Goal: Task Accomplishment & Management: Use online tool/utility

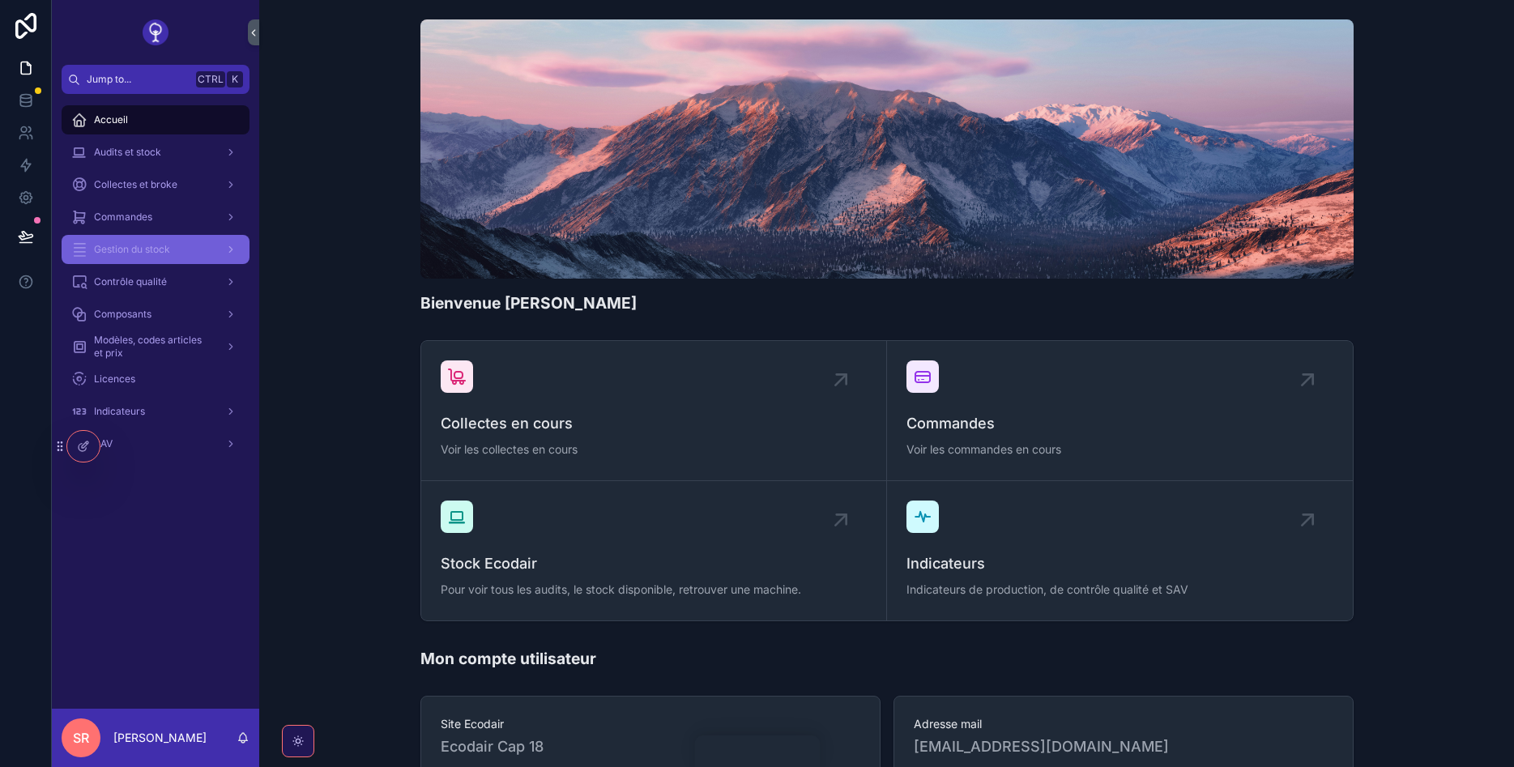
click at [143, 245] on span "Gestion du stock" at bounding box center [132, 249] width 76 height 13
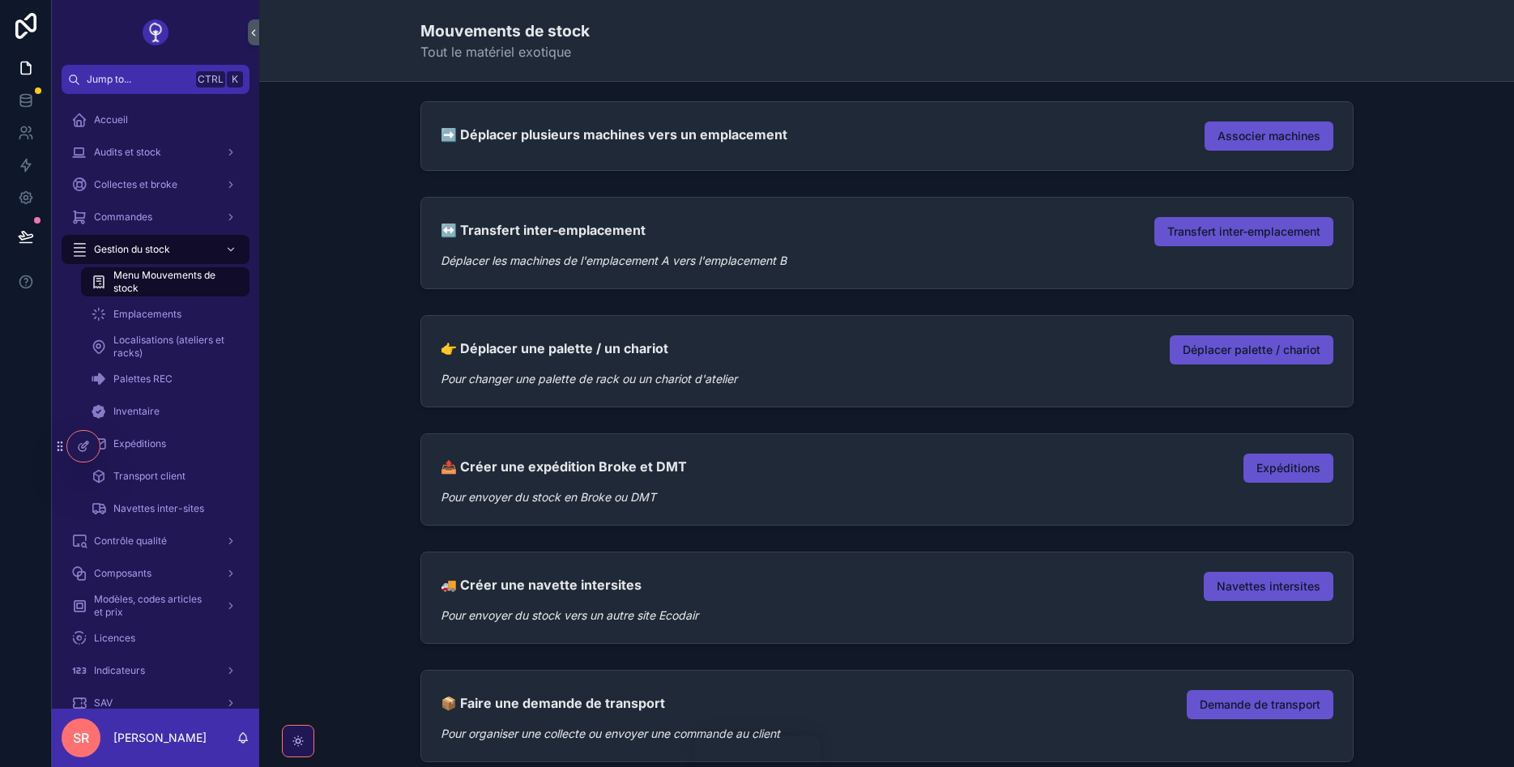
scroll to position [249, 0]
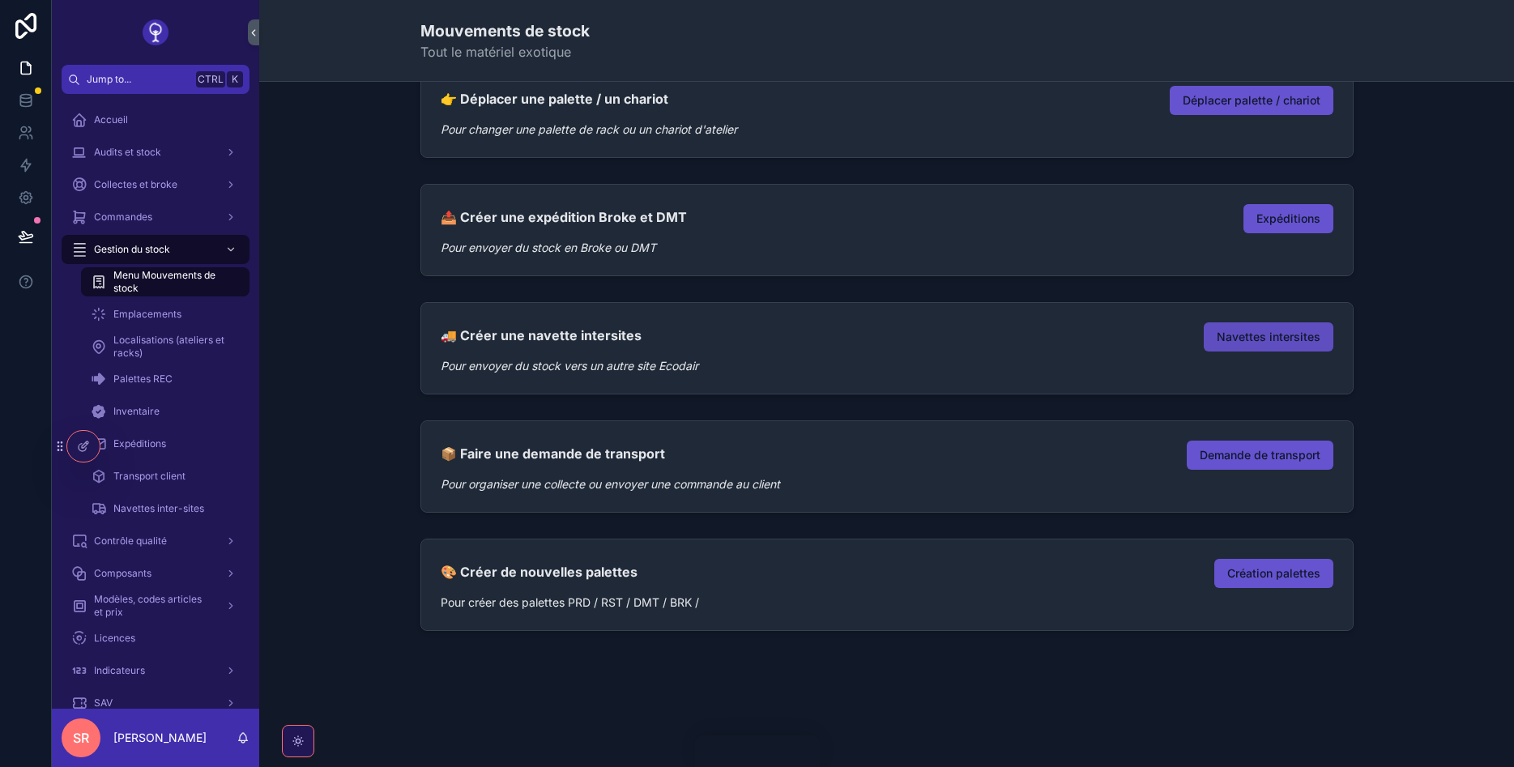
click at [1239, 345] on button "Navettes intersites" at bounding box center [1268, 336] width 130 height 29
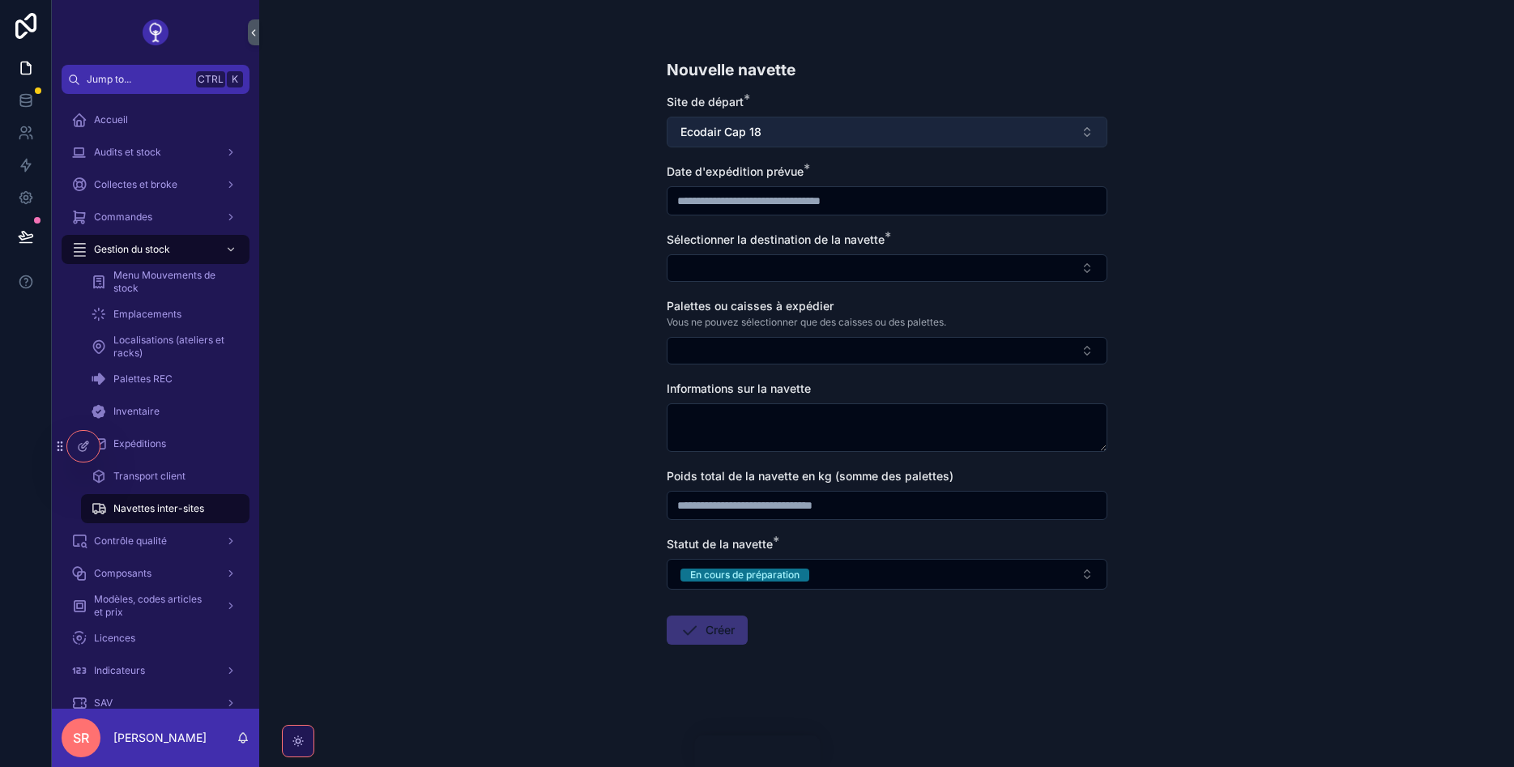
click at [829, 130] on button "Ecodair Cap 18" at bounding box center [886, 132] width 441 height 31
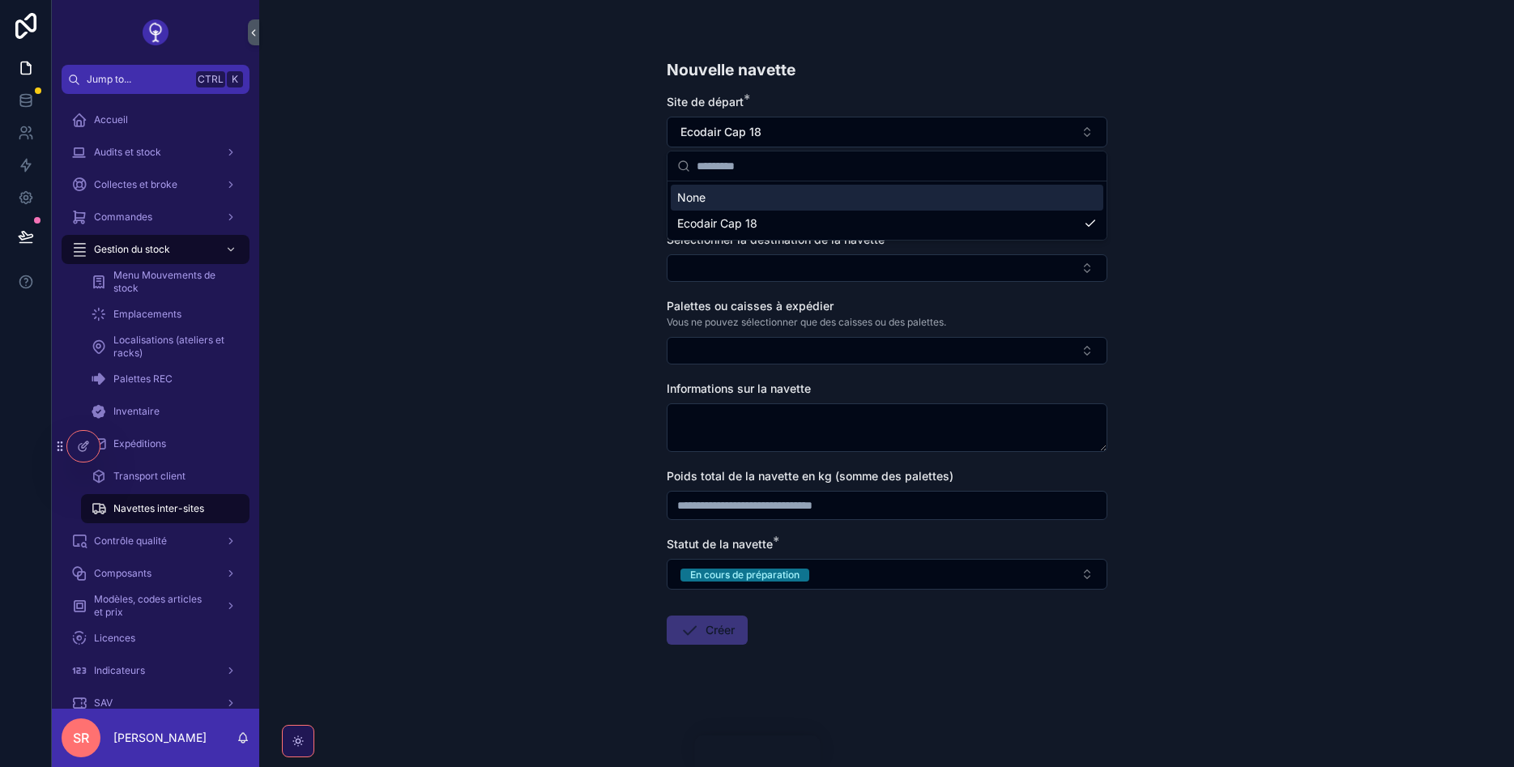
click at [1216, 202] on div "Nouvelle navette Site de départ * Ecodair [MEDICAL_DATA] Date d'expédition prév…" at bounding box center [886, 383] width 1254 height 767
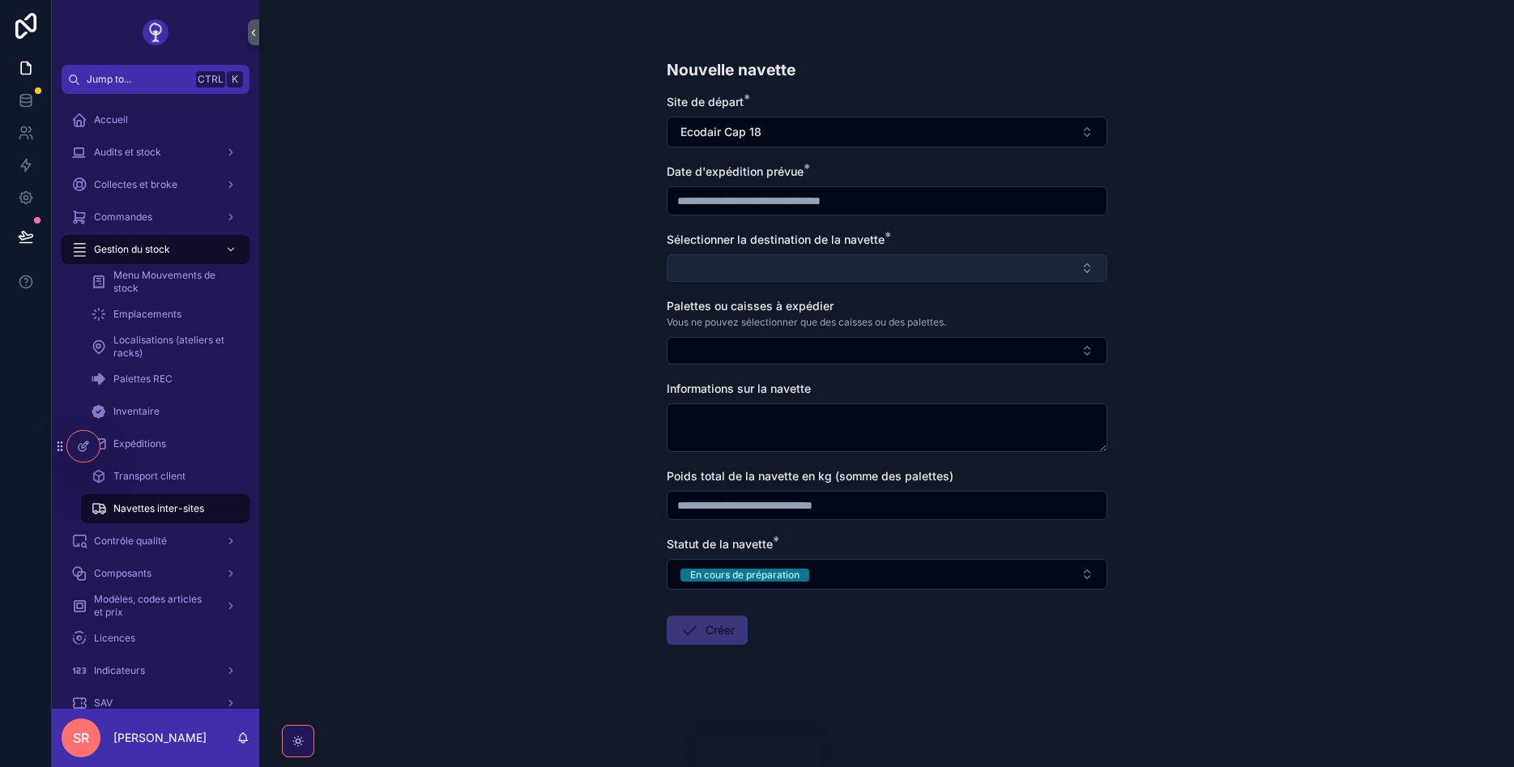
click at [794, 269] on button "Select Button" at bounding box center [886, 268] width 441 height 28
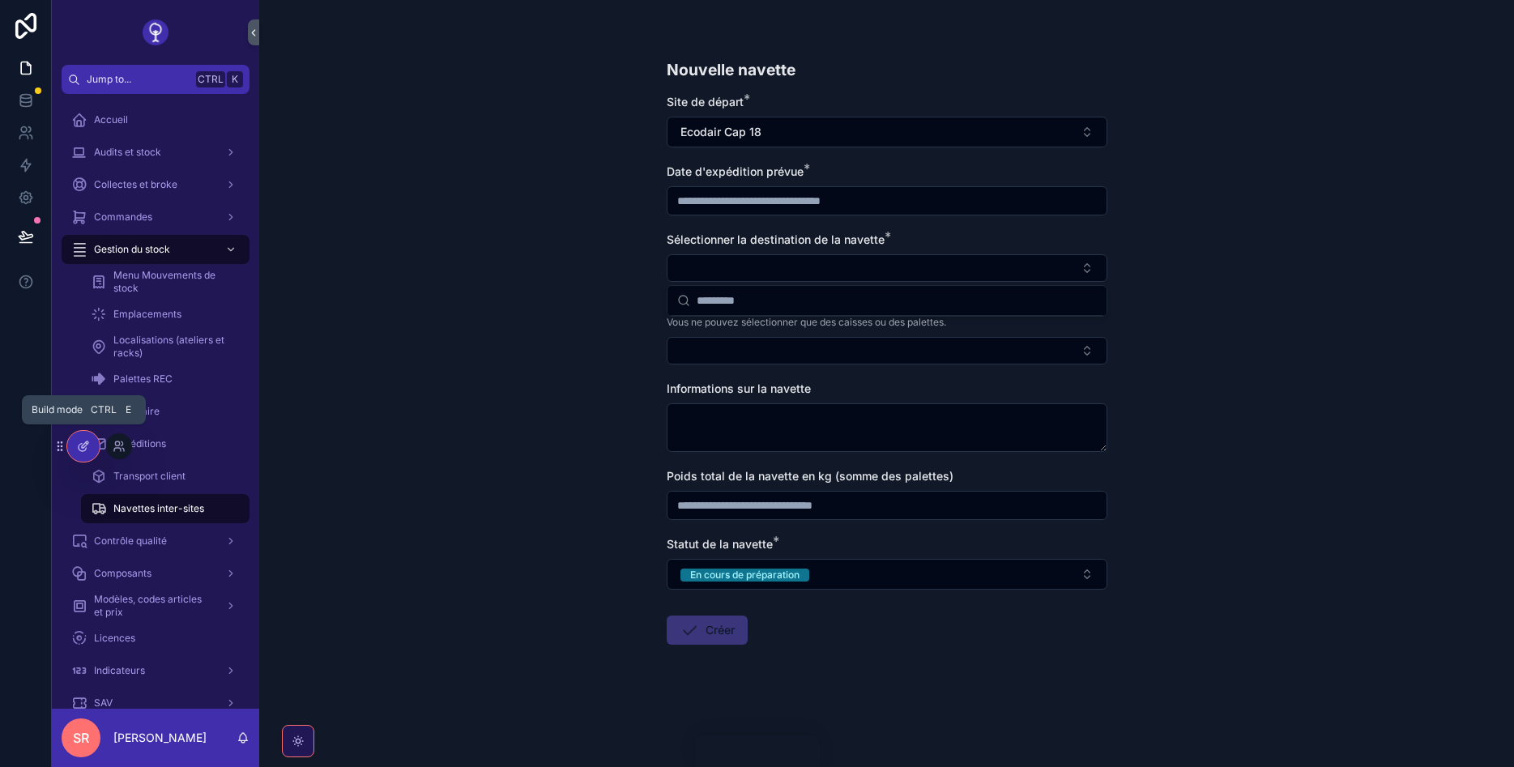
click at [84, 453] on div at bounding box center [83, 446] width 32 height 31
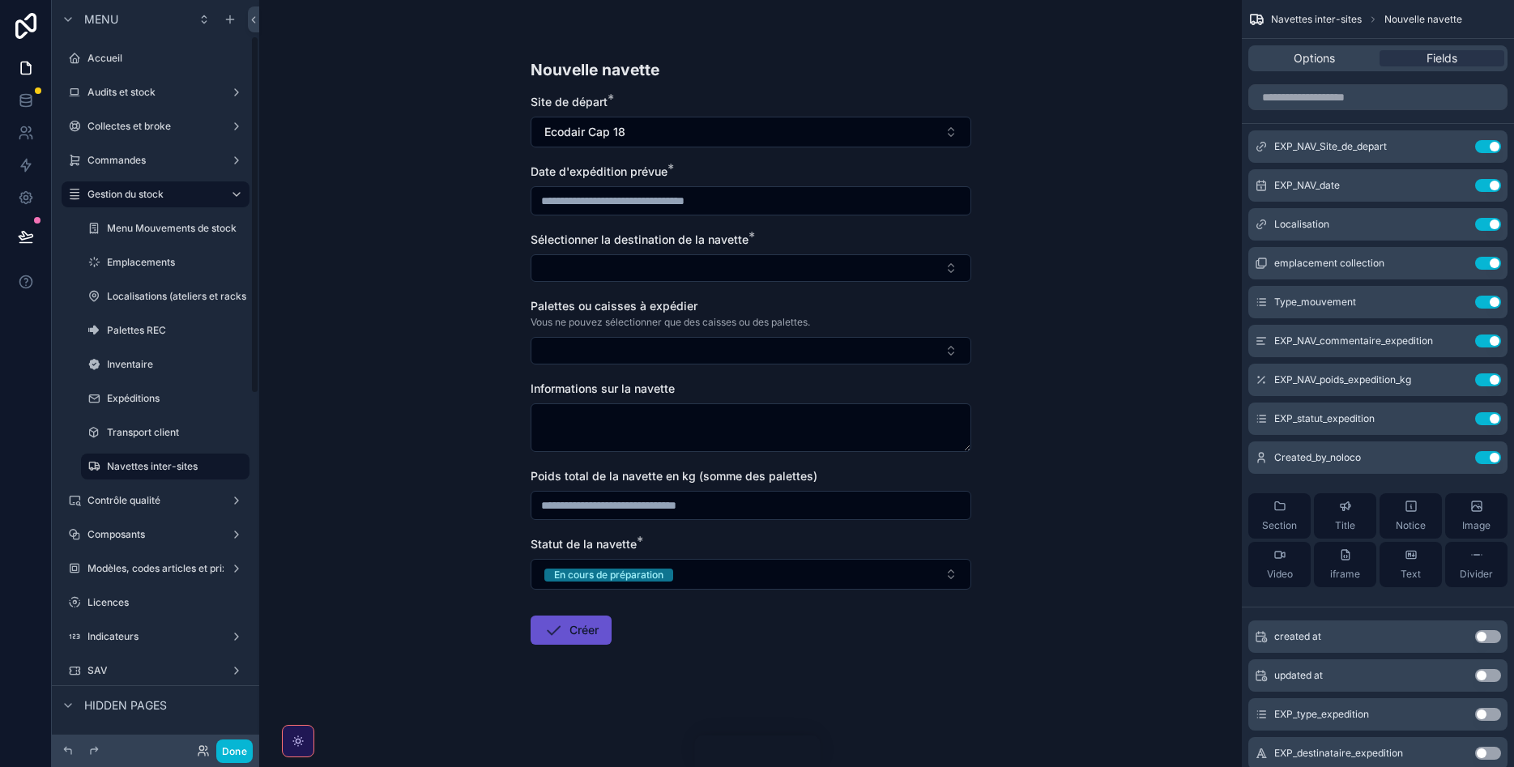
scroll to position [75, 0]
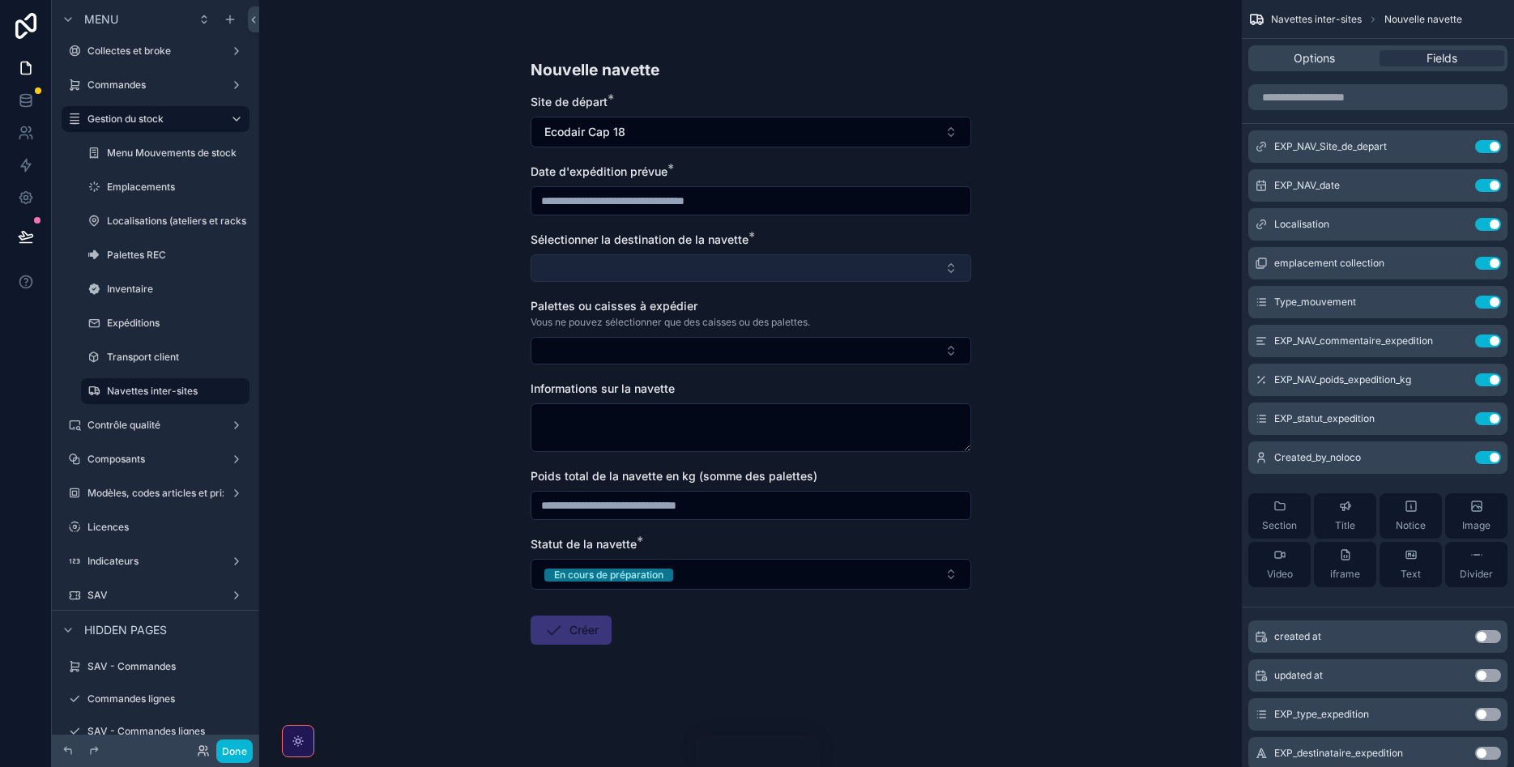
click at [858, 266] on button "Select Button" at bounding box center [750, 268] width 441 height 28
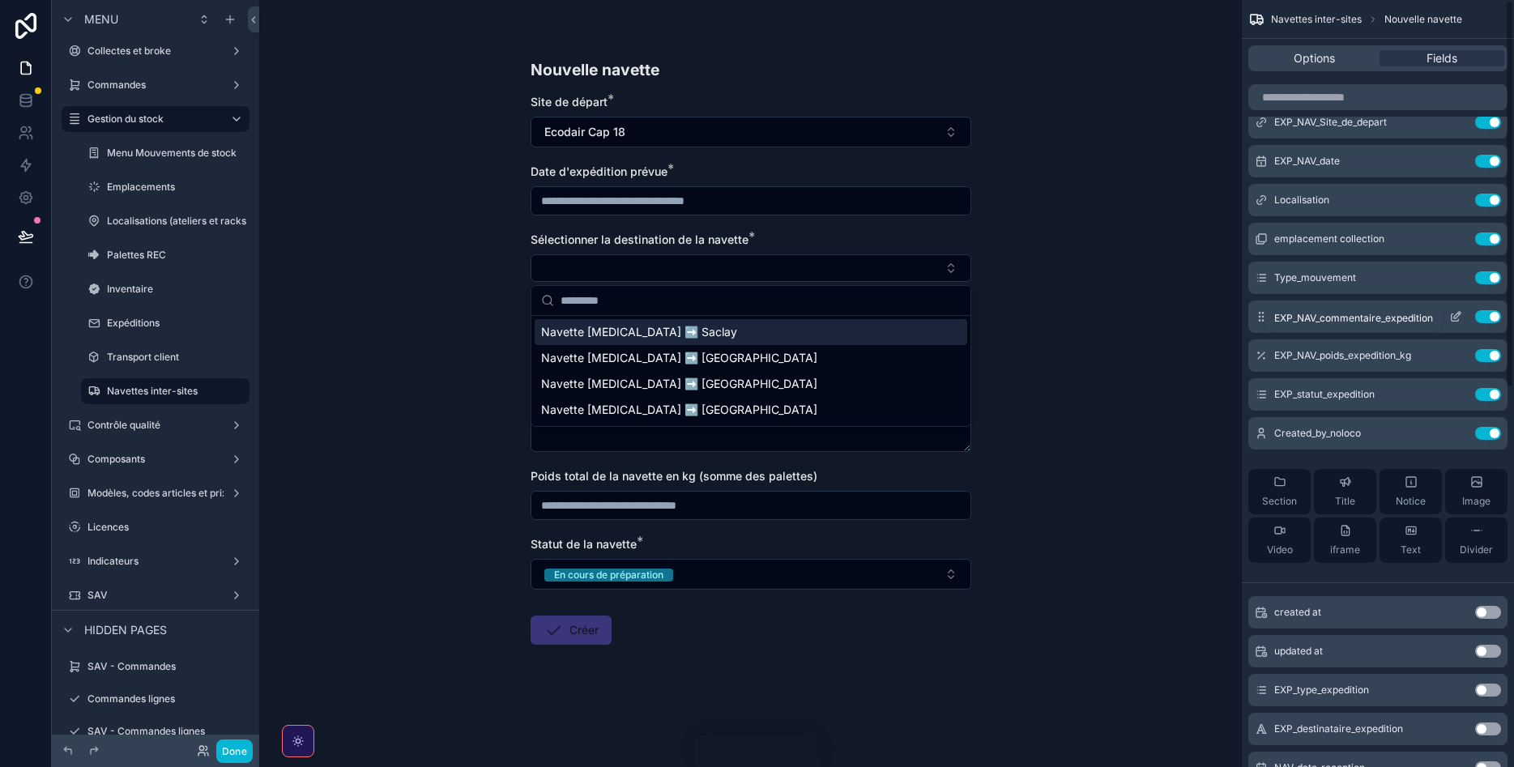
scroll to position [0, 0]
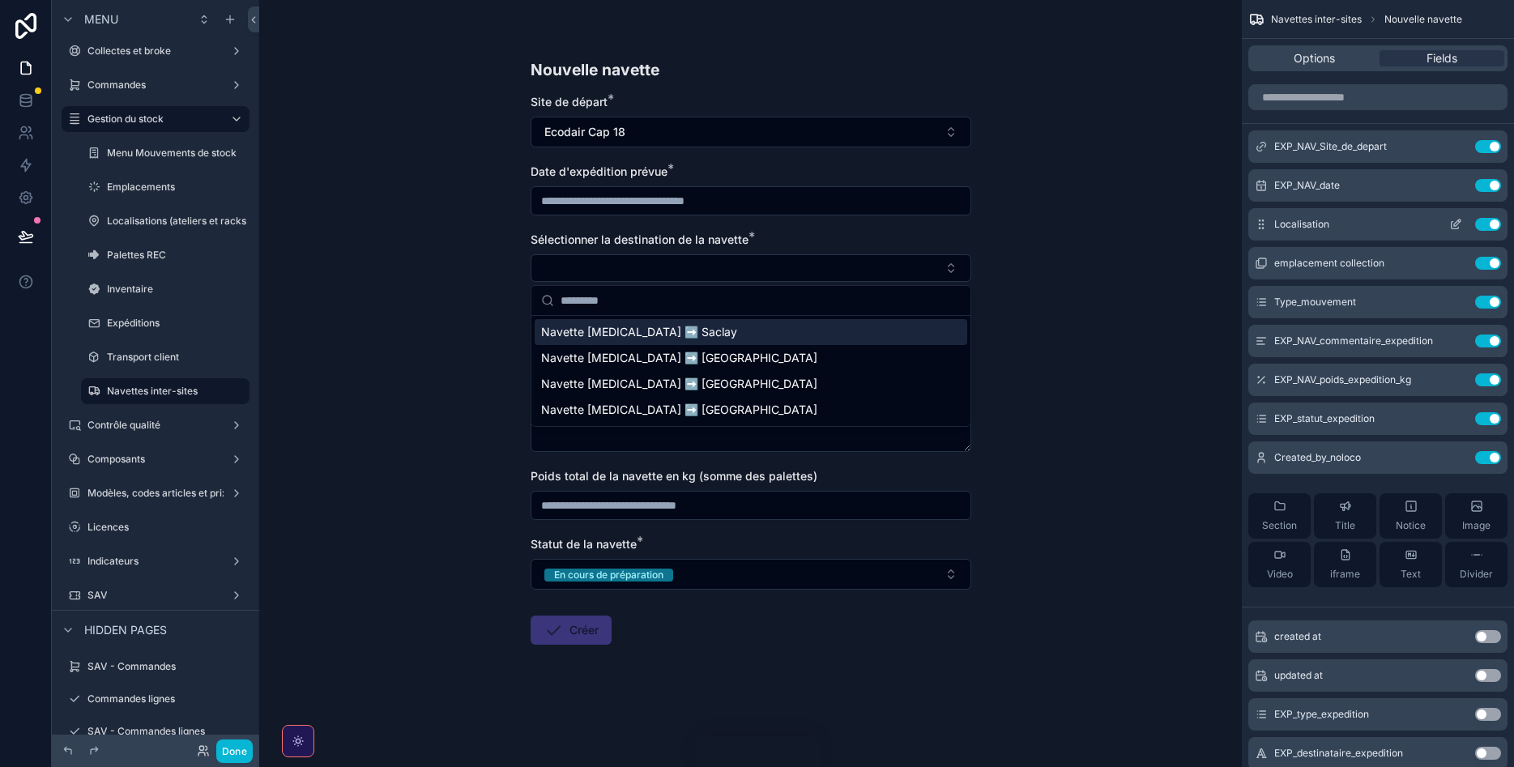
click at [1456, 224] on icon "scrollable content" at bounding box center [1455, 224] width 13 height 13
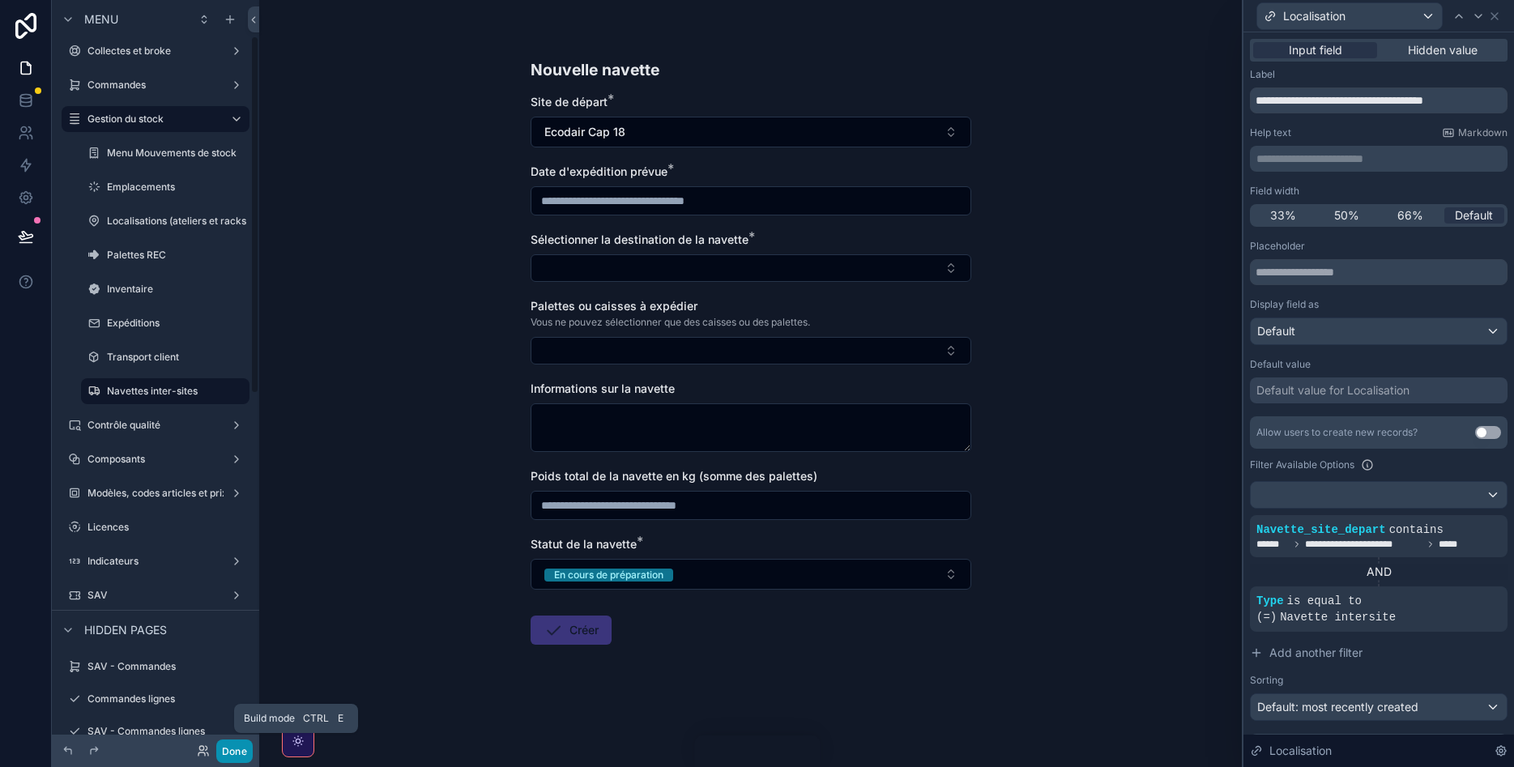
click at [237, 746] on button "Done" at bounding box center [234, 750] width 36 height 23
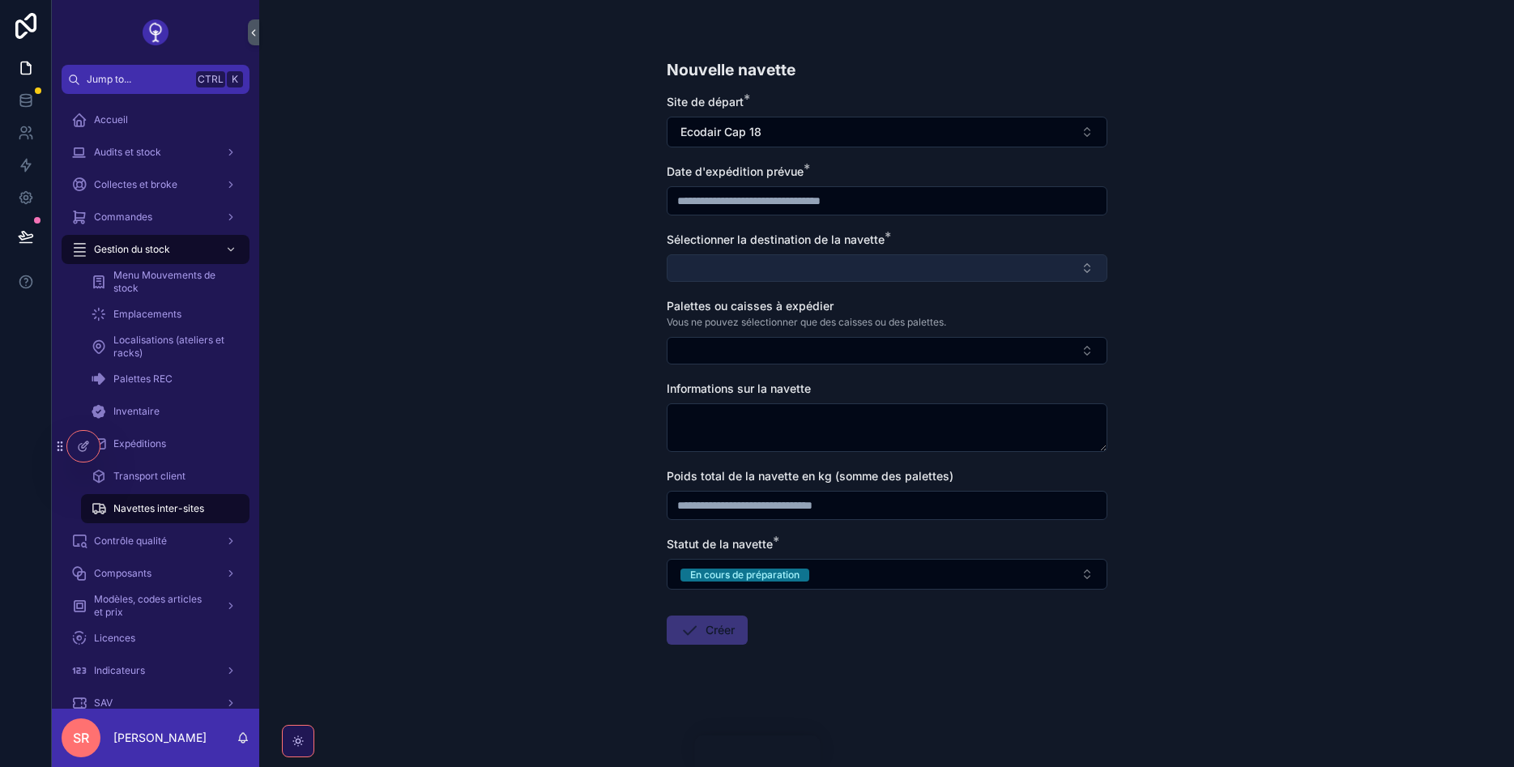
click at [947, 266] on button "Select Button" at bounding box center [886, 268] width 441 height 28
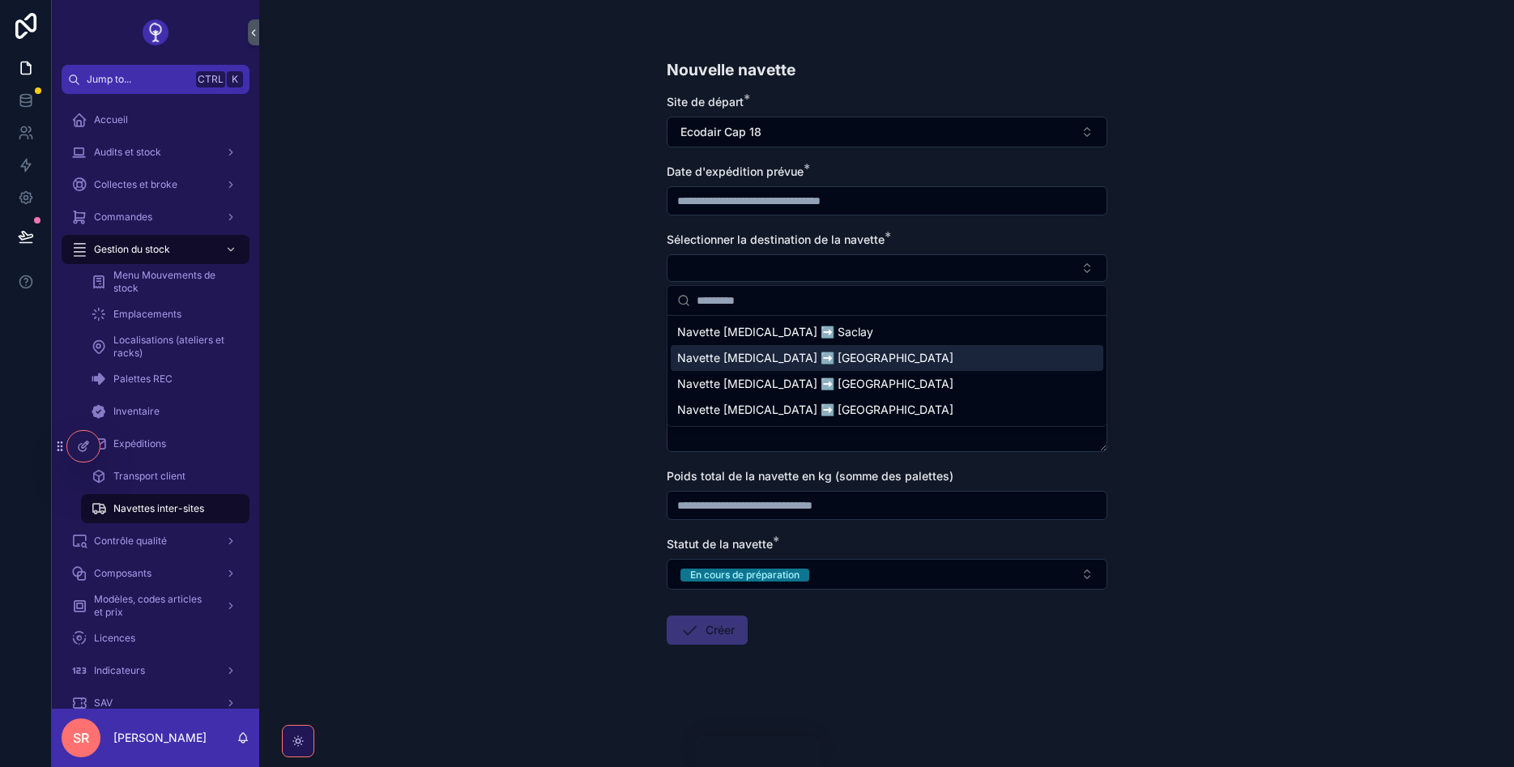
click at [1193, 381] on div "Nouvelle navette Site de départ * Ecodair [MEDICAL_DATA] Date d'expédition prév…" at bounding box center [886, 383] width 1254 height 767
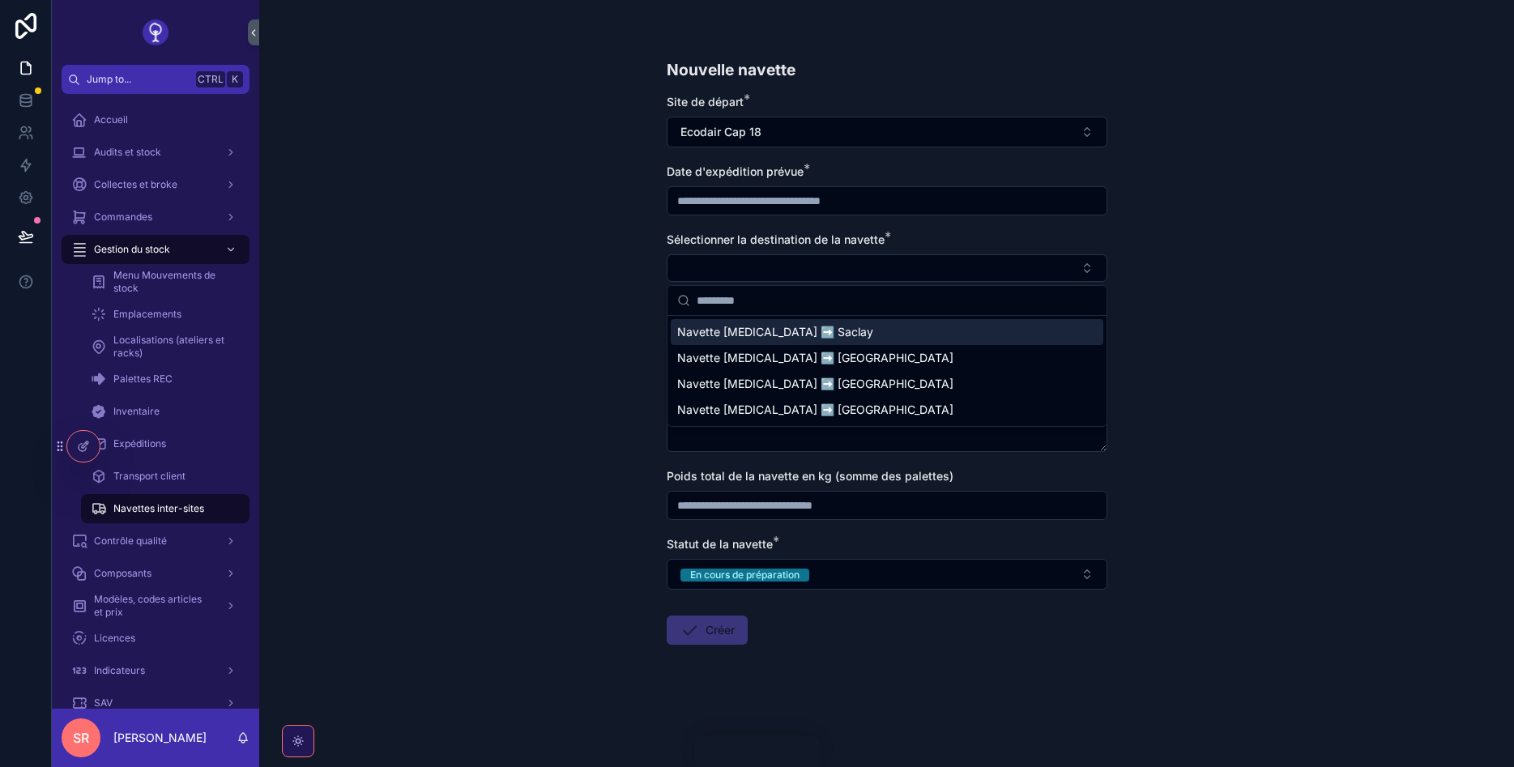
click at [548, 284] on div "Nouvelle navette Site de départ * Ecodair [MEDICAL_DATA] Date d'expédition prév…" at bounding box center [886, 383] width 1254 height 767
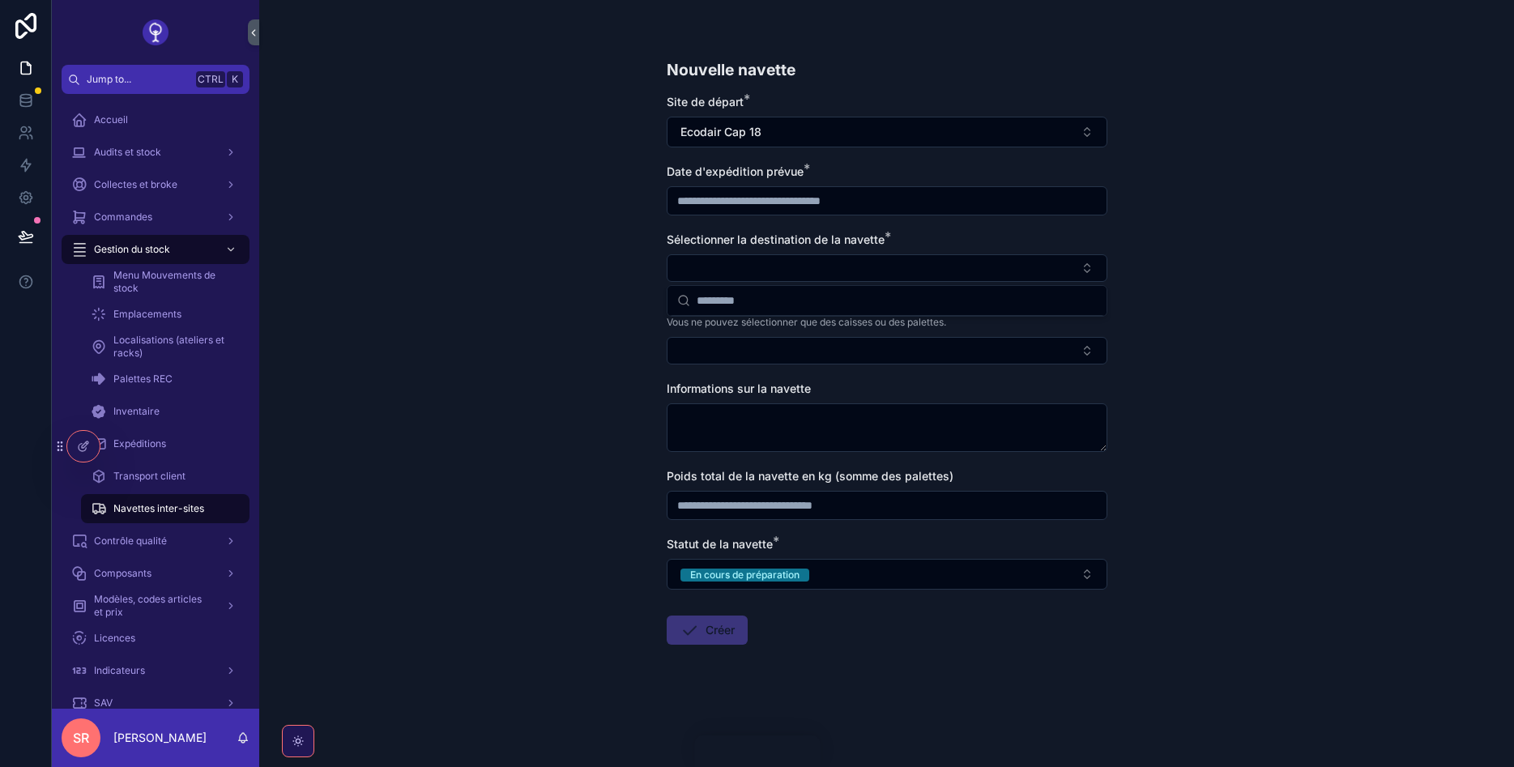
click at [1301, 331] on div "Nouvelle navette Site de départ * Ecodair [MEDICAL_DATA] Date d'expédition prév…" at bounding box center [886, 383] width 1254 height 767
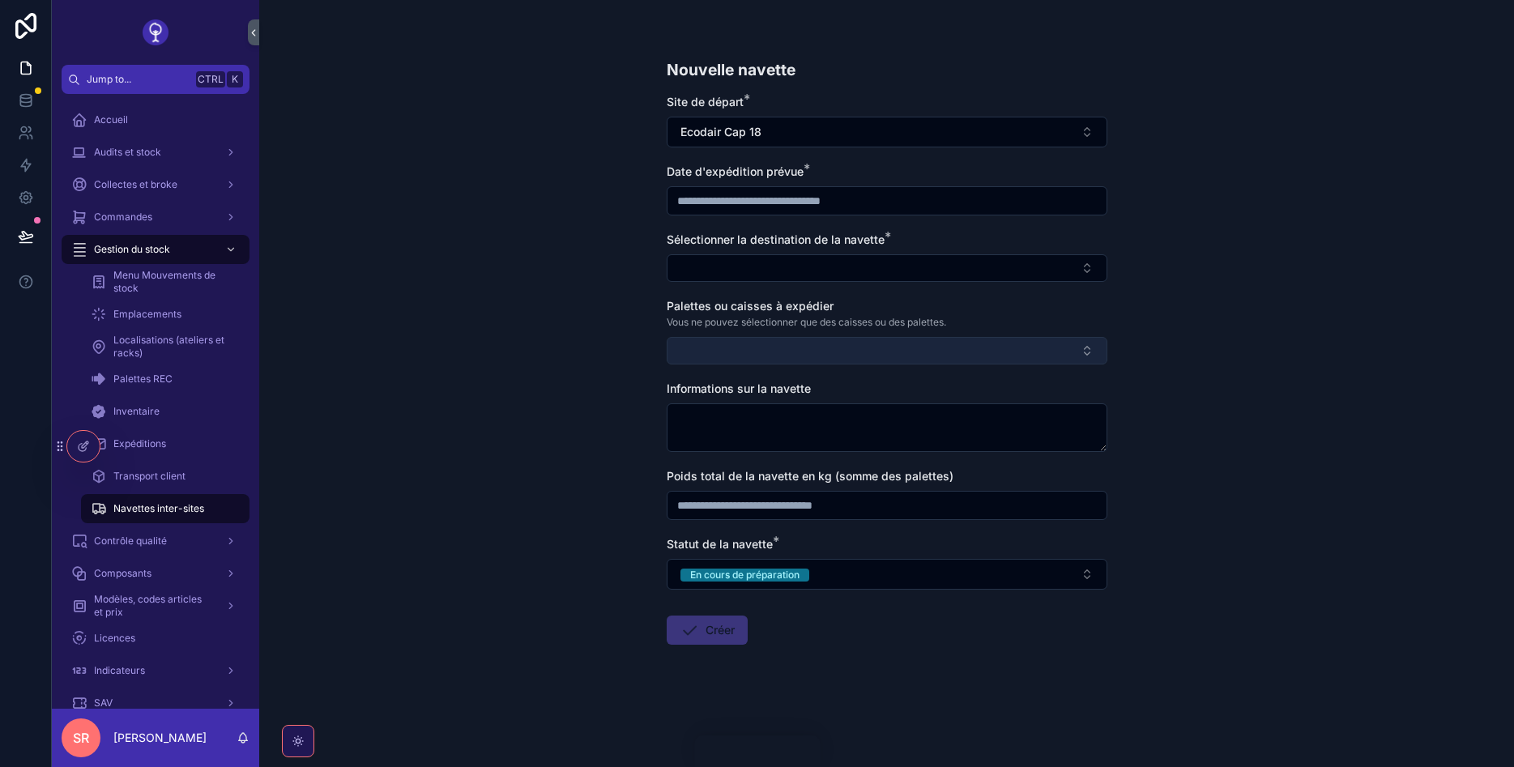
click at [815, 357] on button "Select Button" at bounding box center [886, 351] width 441 height 28
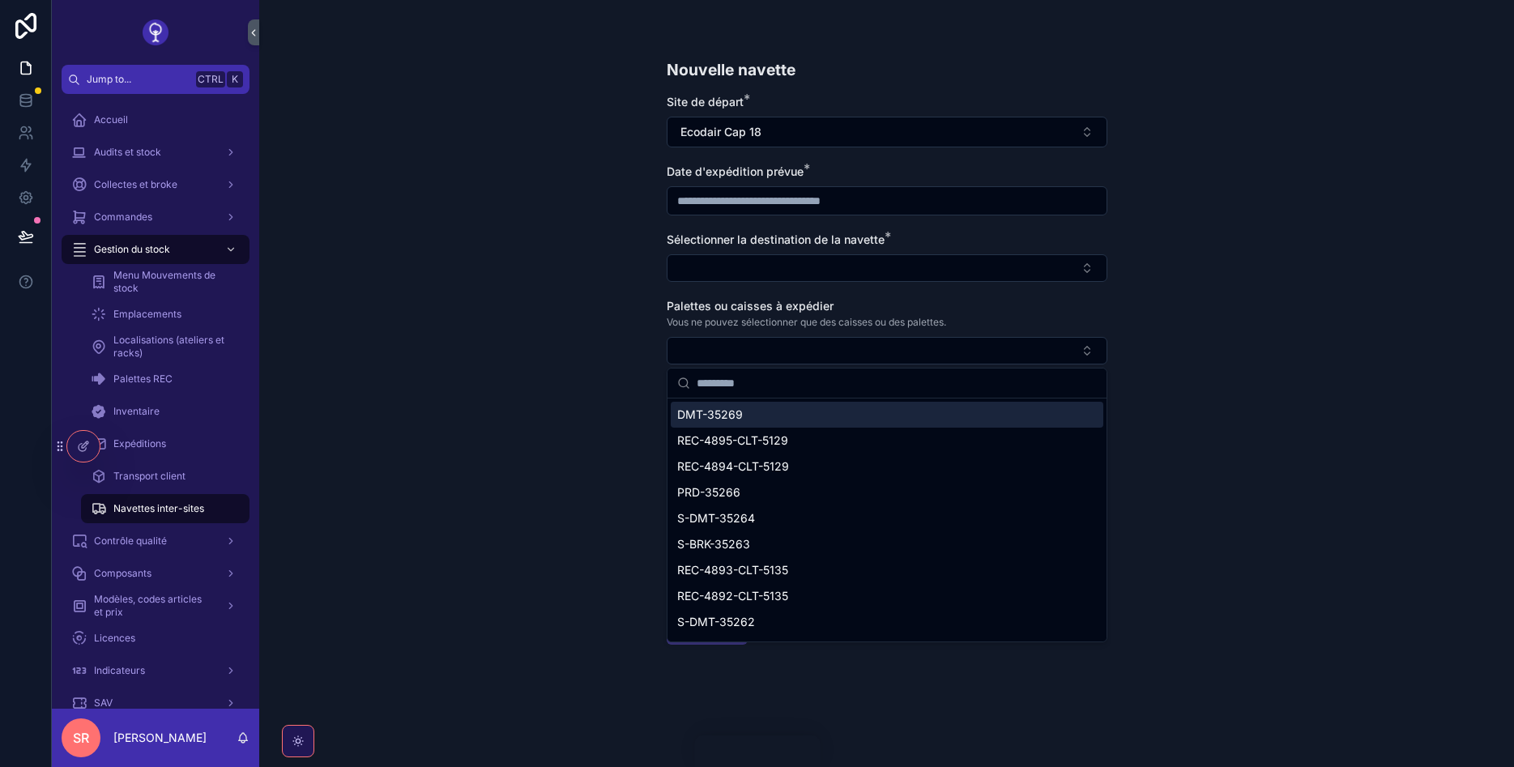
click at [1249, 341] on div "Nouvelle navette Site de départ * Ecodair [MEDICAL_DATA] Date d'expédition prév…" at bounding box center [886, 383] width 1254 height 767
